Goal: Transaction & Acquisition: Purchase product/service

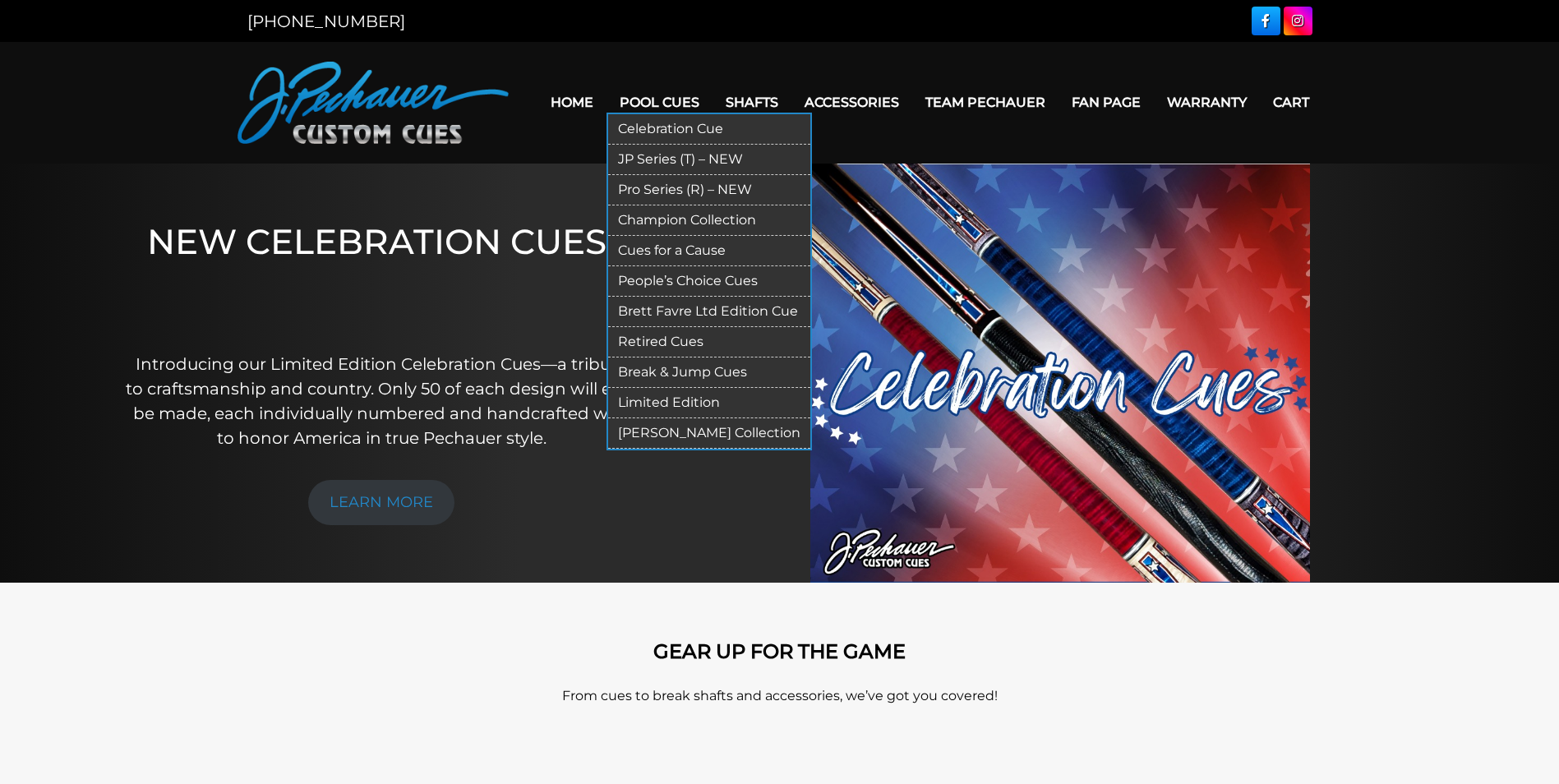
click at [709, 370] on link "Break & Jump Cues" at bounding box center [709, 373] width 202 height 30
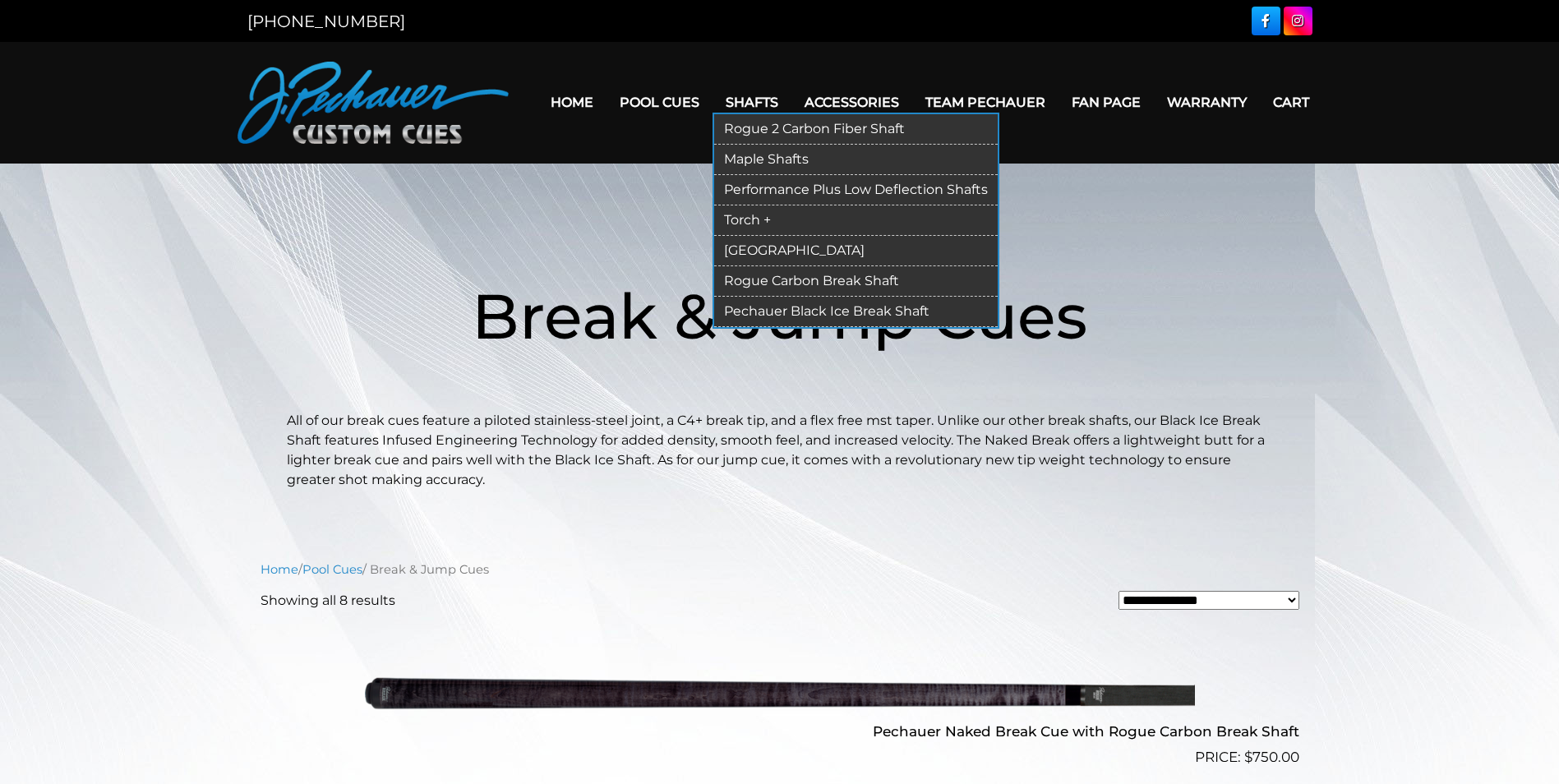
click at [809, 125] on link "Rogue 2 Carbon Fiber Shaft" at bounding box center [856, 129] width 283 height 30
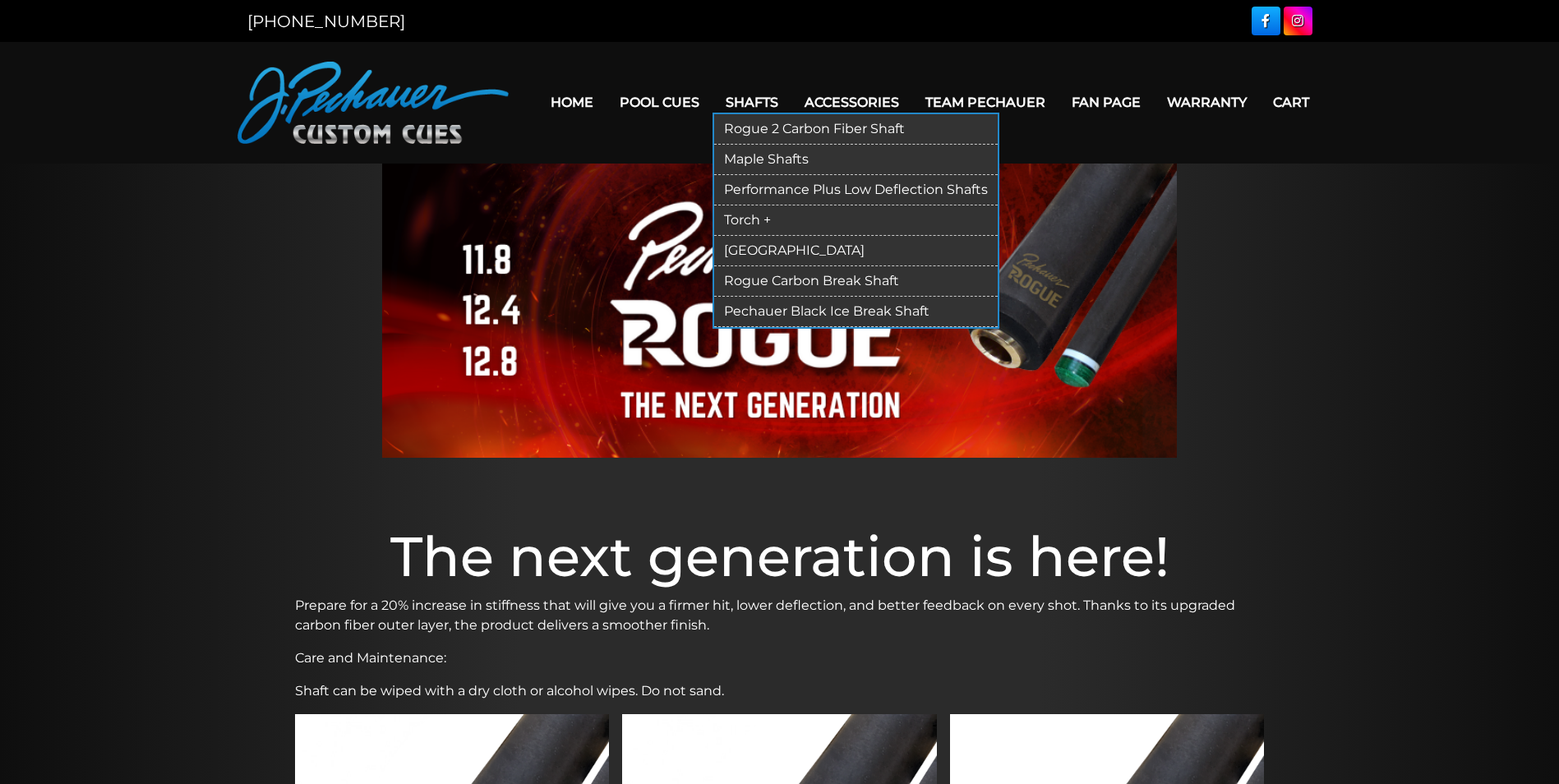
click at [800, 277] on link "Rogue Carbon Break Shaft" at bounding box center [856, 282] width 283 height 30
